Goal: Task Accomplishment & Management: Use online tool/utility

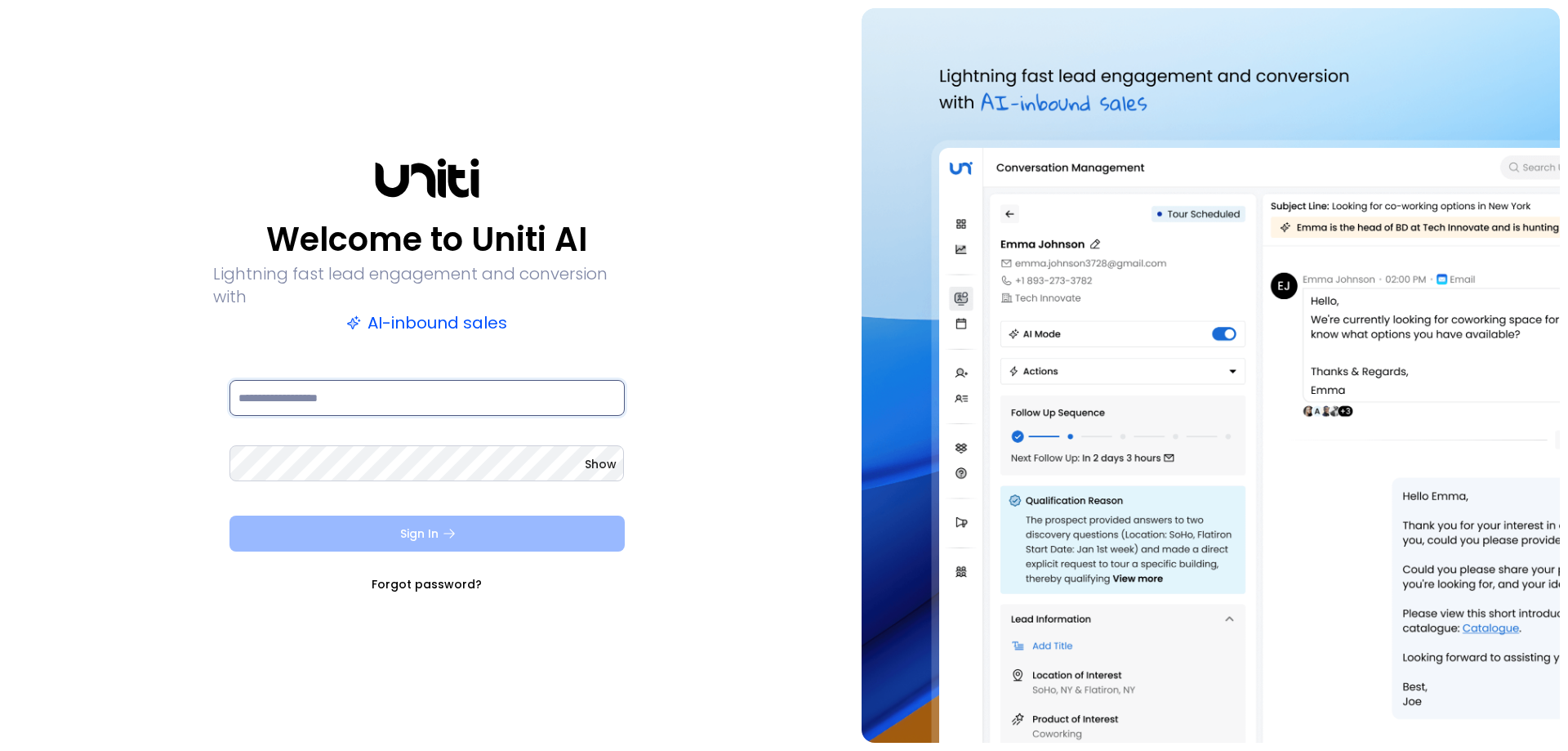
type input "**********"
click at [477, 531] on button "Sign In" at bounding box center [427, 533] width 395 height 35
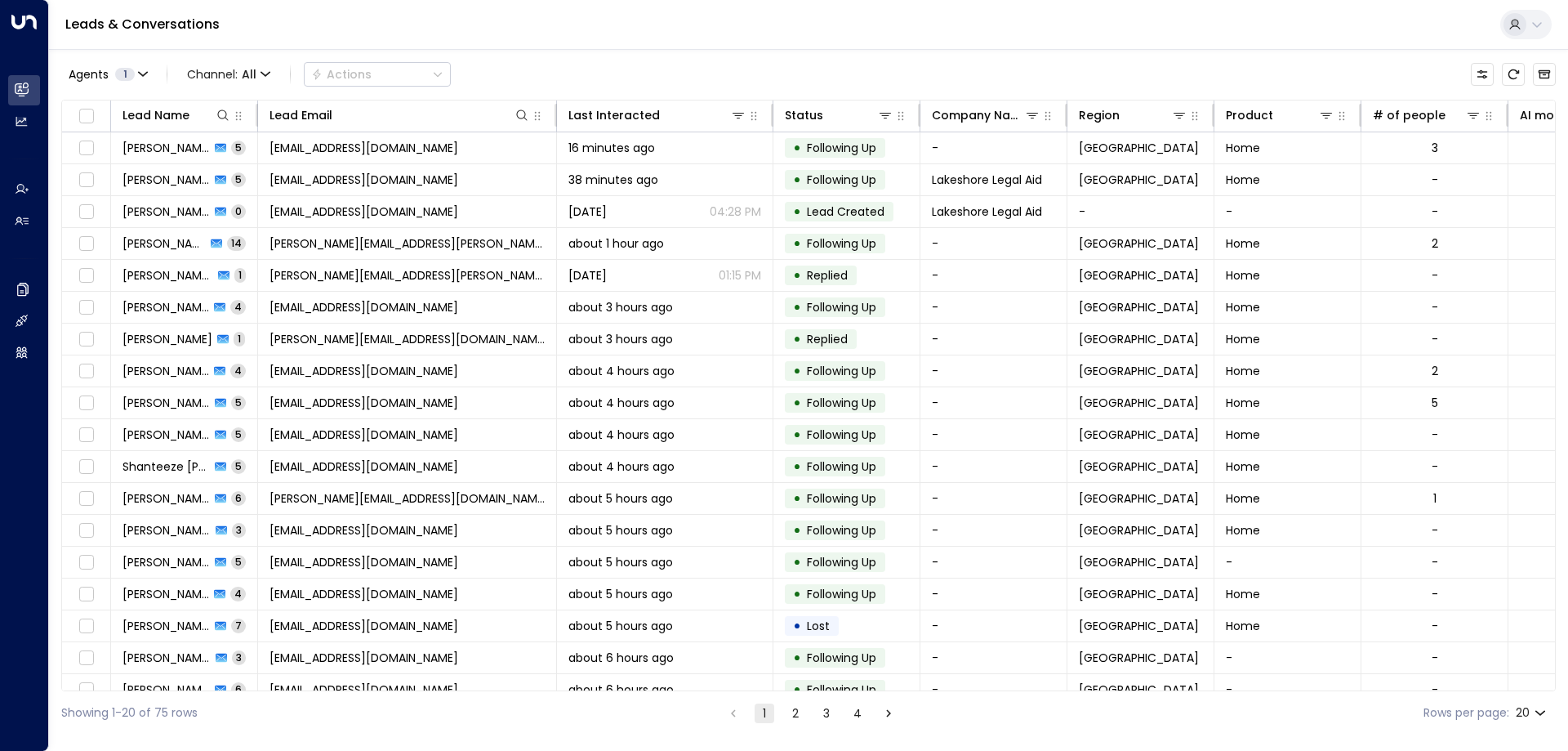
click at [957, 66] on div "Agents 1 Channel: All Actions" at bounding box center [808, 74] width 1495 height 34
click at [538, 59] on div "Agents 1 Channel: All Actions" at bounding box center [808, 74] width 1495 height 34
click at [1147, 35] on div "Leads & Conversations" at bounding box center [808, 25] width 1519 height 50
click at [222, 113] on icon at bounding box center [223, 114] width 13 height 13
type input "********"
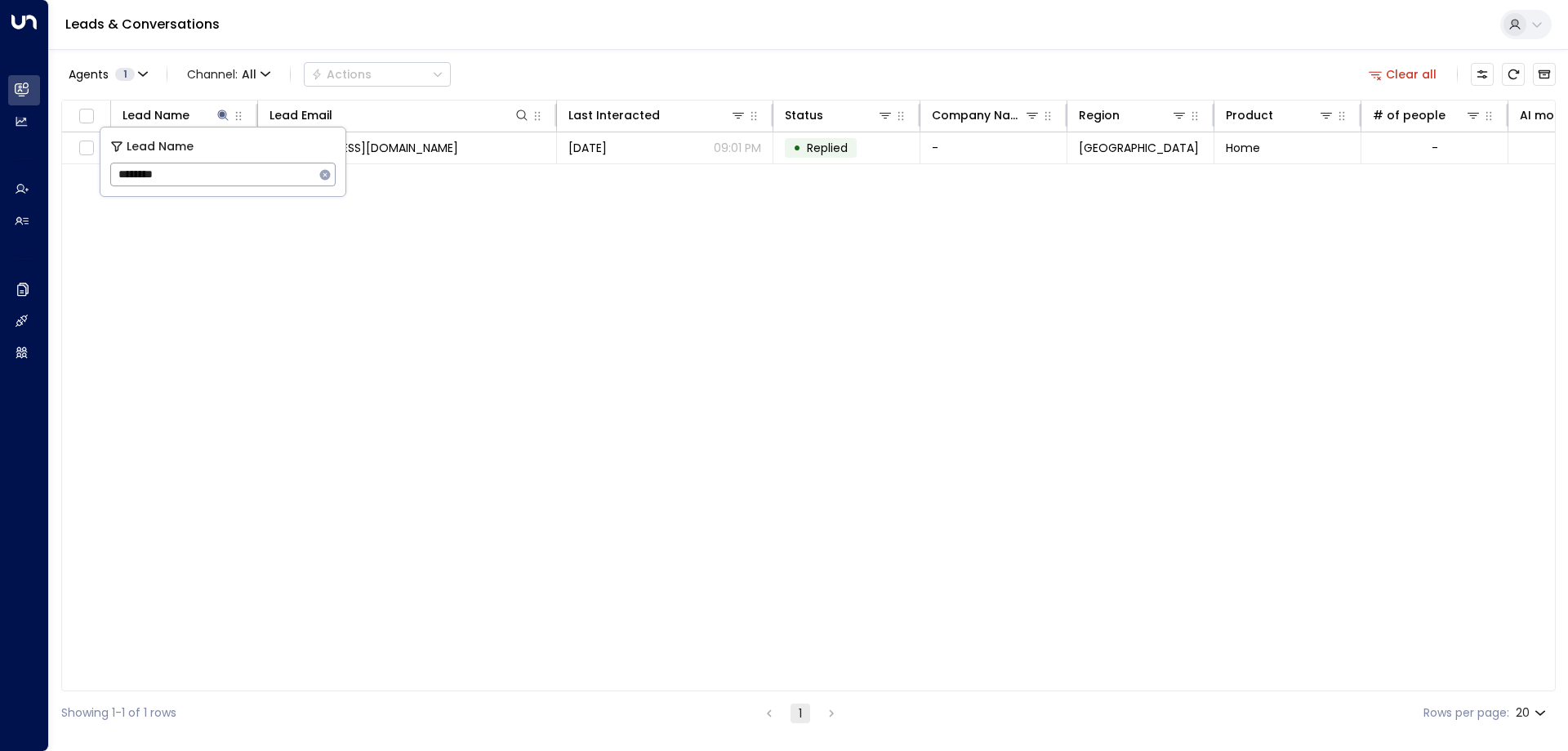
click at [614, 51] on div "Agents 1 Channel: All Actions Clear all Lead Name Lead Email Last Interacted St…" at bounding box center [808, 391] width 1495 height 685
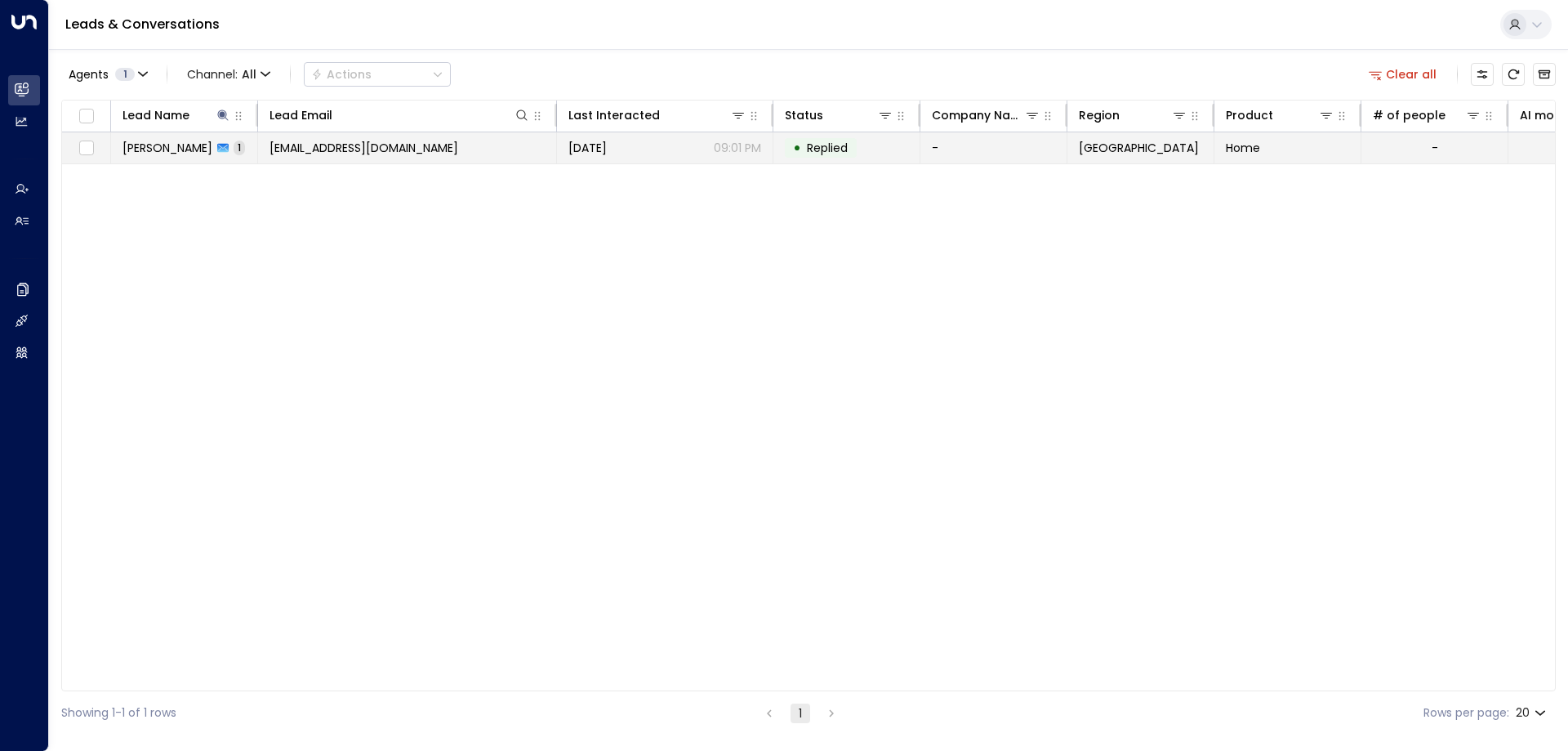
click at [164, 150] on span "[PERSON_NAME]" at bounding box center [167, 148] width 90 height 17
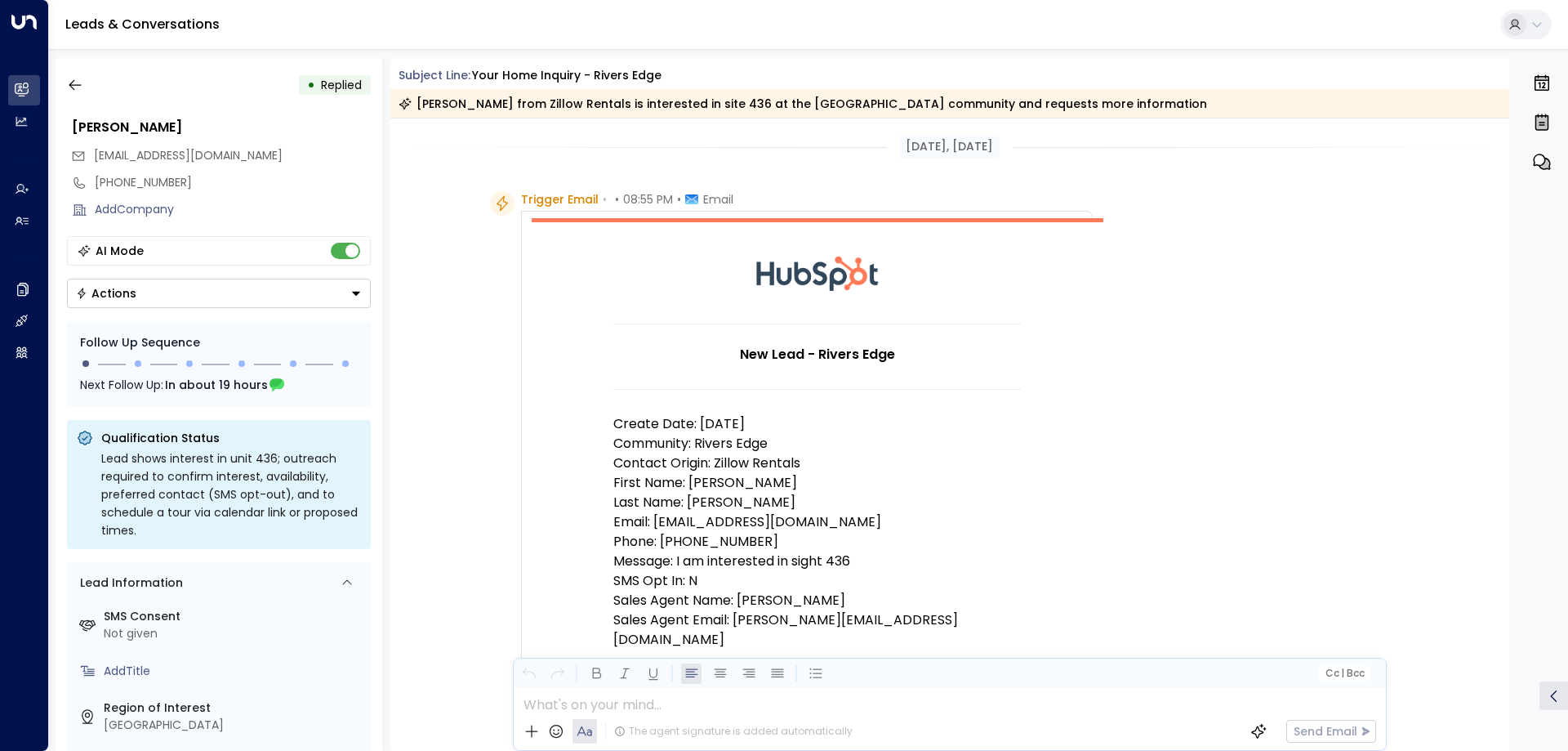
click at [916, 311] on td at bounding box center [817, 272] width 572 height 102
click at [70, 92] on icon "button" at bounding box center [75, 85] width 17 height 17
